Goal: Information Seeking & Learning: Learn about a topic

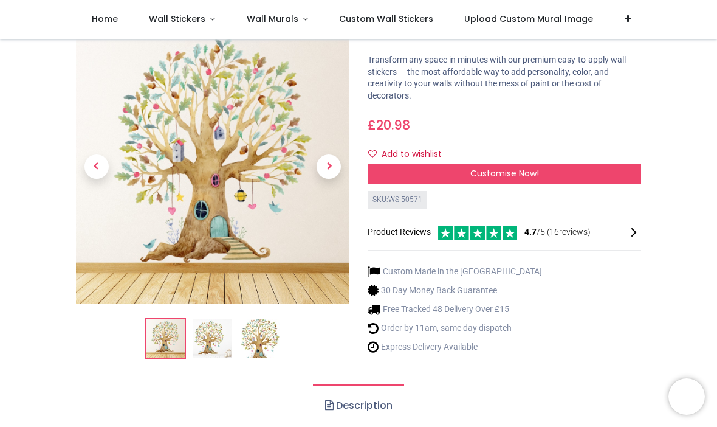
scroll to position [75, 0]
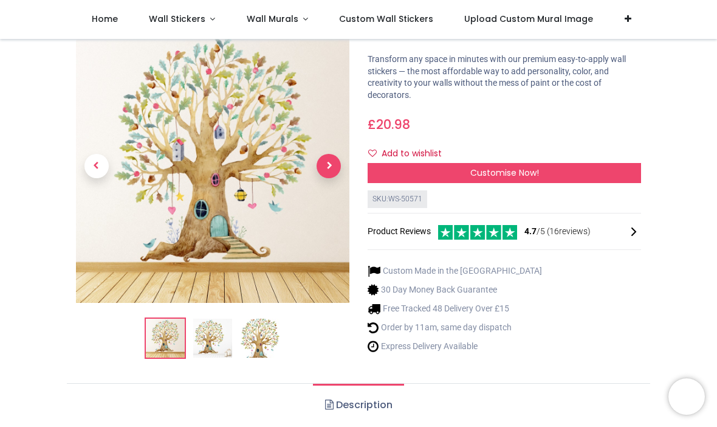
click at [333, 166] on span "Next" at bounding box center [329, 166] width 24 height 24
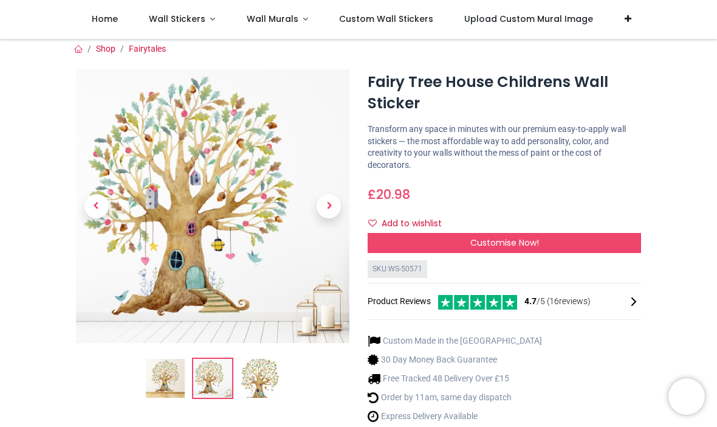
scroll to position [5, 0]
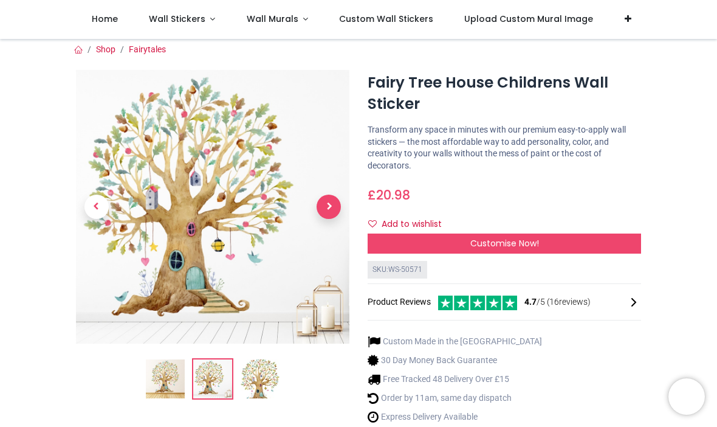
click at [331, 210] on span "Next" at bounding box center [329, 206] width 24 height 24
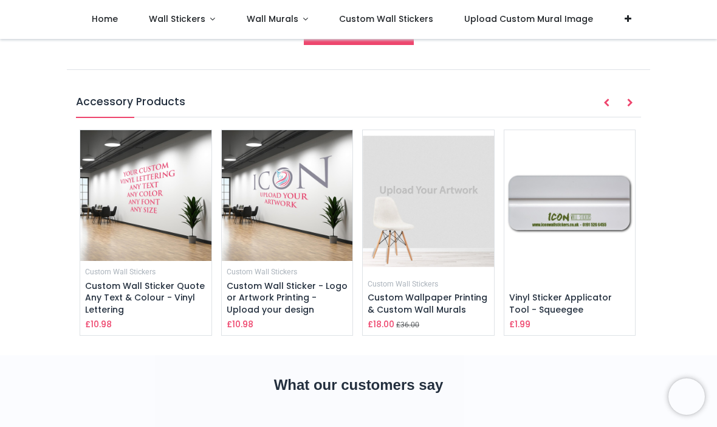
scroll to position [1274, 0]
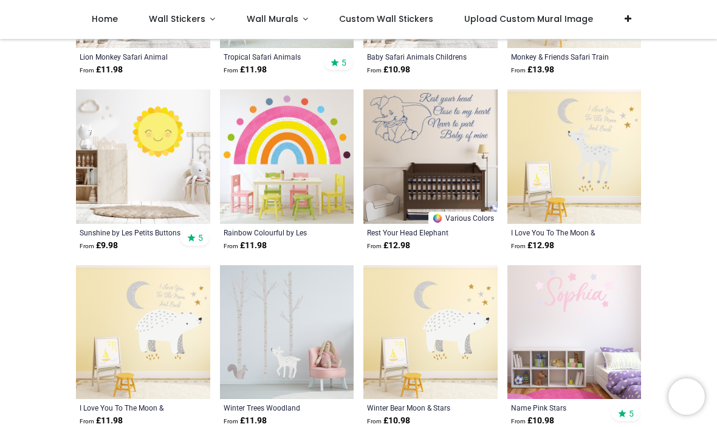
scroll to position [1135, 0]
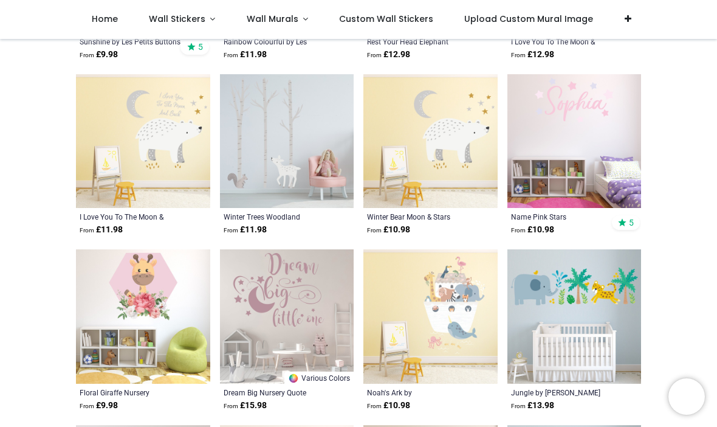
scroll to position [1302, 0]
click at [251, 119] on img at bounding box center [287, 141] width 134 height 134
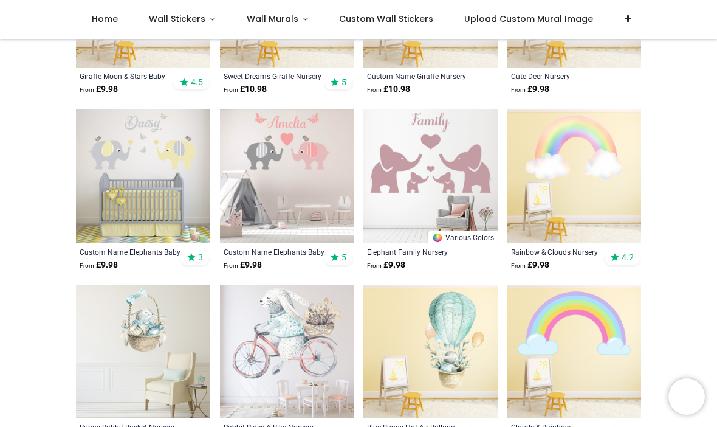
scroll to position [2145, 0]
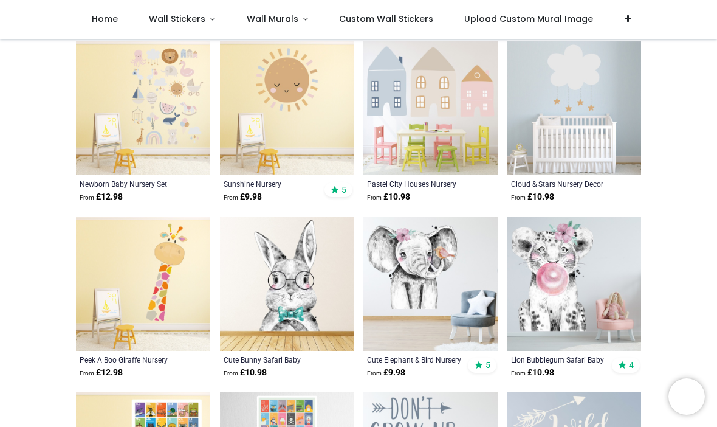
scroll to position [3440, 0]
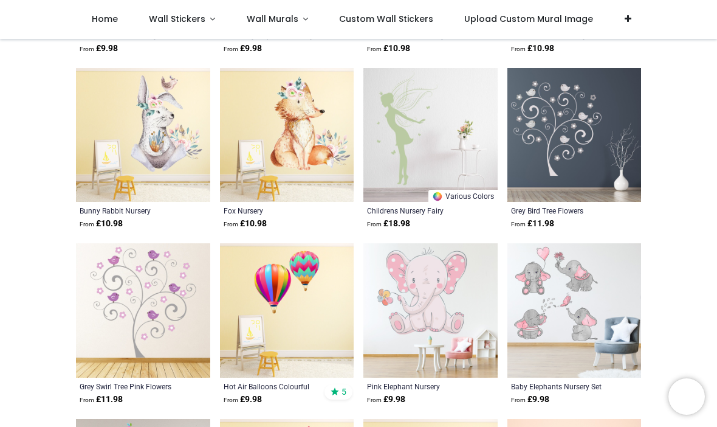
scroll to position [4464, 0]
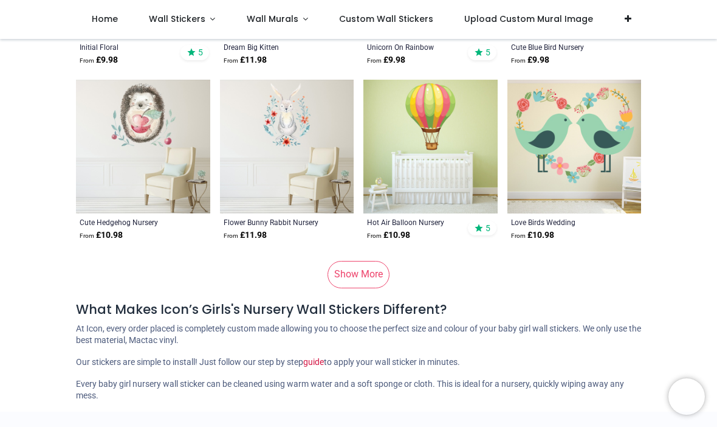
scroll to position [6214, 0]
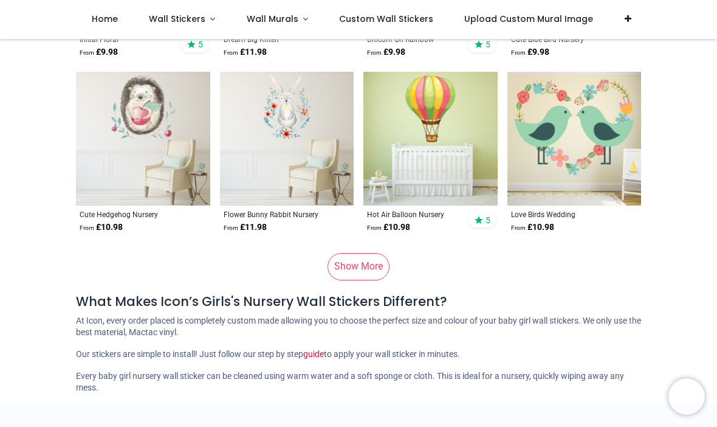
click at [353, 255] on link "Show More" at bounding box center [359, 266] width 62 height 27
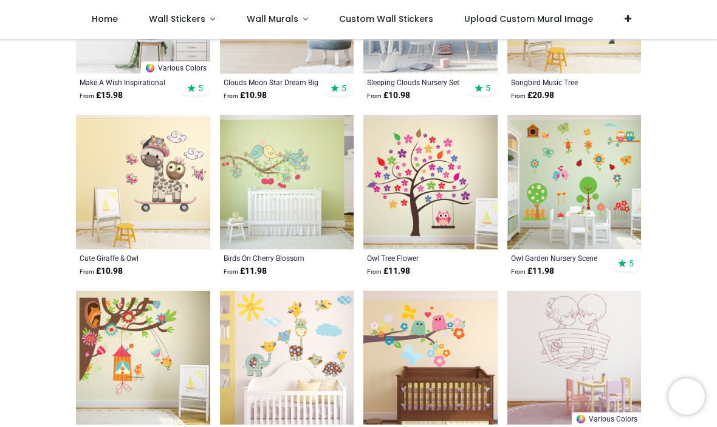
scroll to position [6698, 0]
click at [400, 205] on html "Login • Register Home Wall Stickers" at bounding box center [358, 213] width 717 height 427
click at [401, 205] on img at bounding box center [430, 181] width 134 height 134
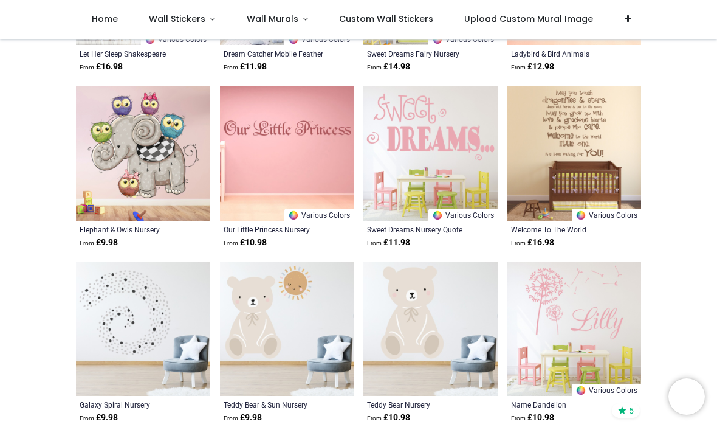
scroll to position [8480, 0]
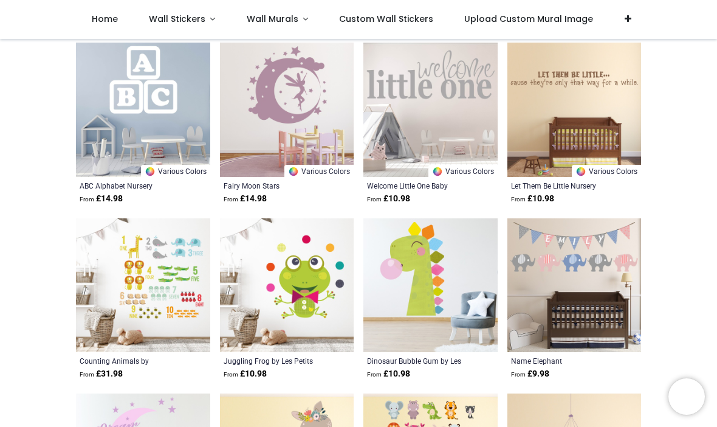
scroll to position [9620, 0]
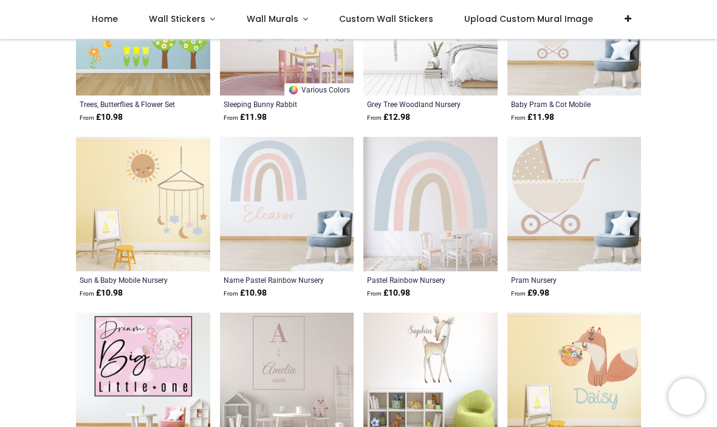
scroll to position [10065, 0]
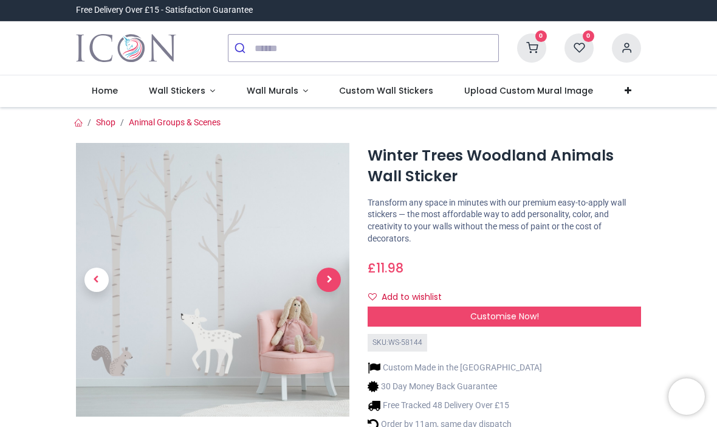
click at [336, 283] on span "Next" at bounding box center [329, 279] width 24 height 24
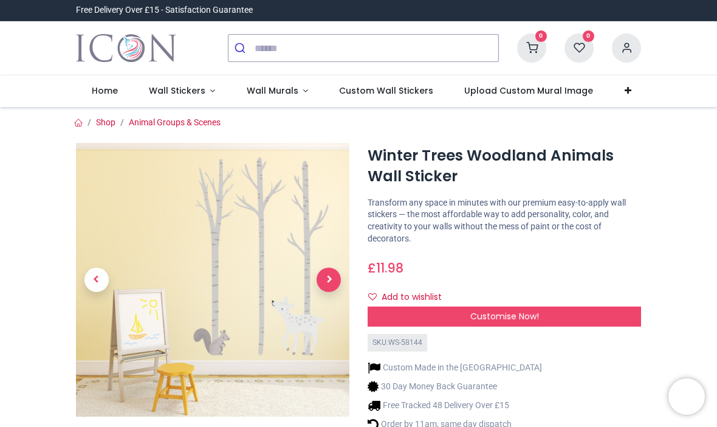
click at [336, 283] on div at bounding box center [213, 312] width 292 height 339
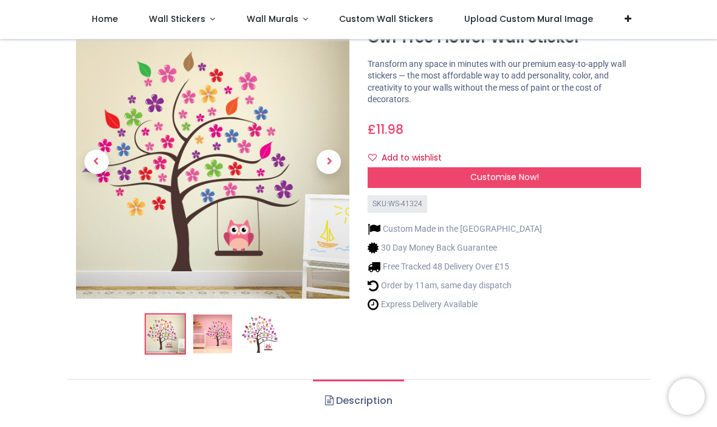
scroll to position [49, 0]
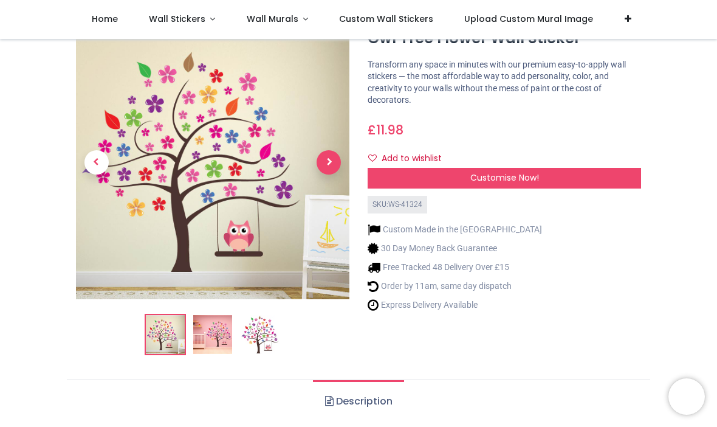
click at [327, 159] on span "Next" at bounding box center [329, 162] width 24 height 24
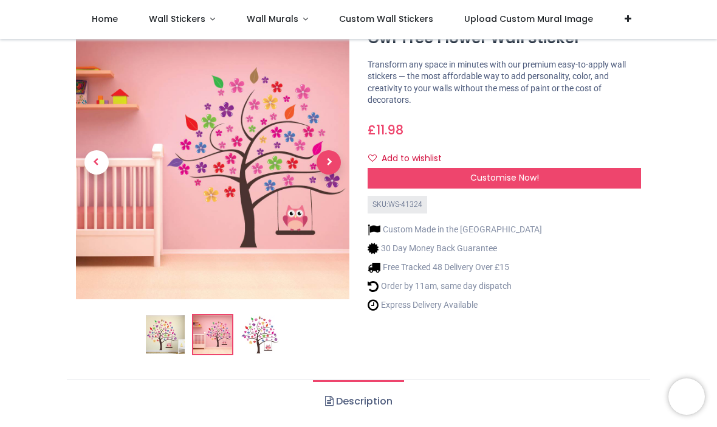
click at [327, 159] on span "Next" at bounding box center [329, 162] width 24 height 24
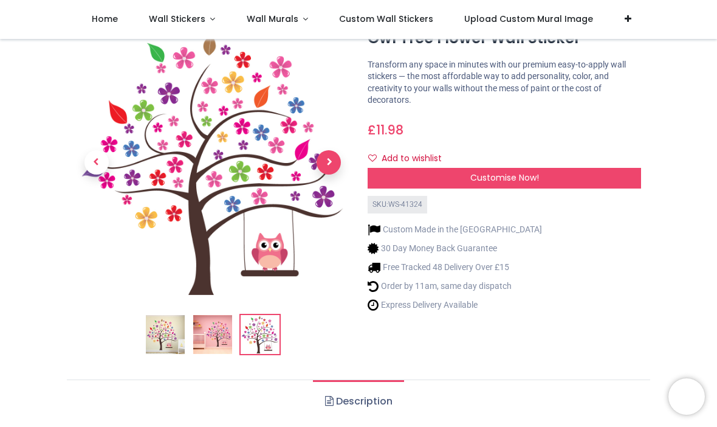
click at [327, 159] on span "Next" at bounding box center [329, 162] width 24 height 24
